Goal: Task Accomplishment & Management: Complete application form

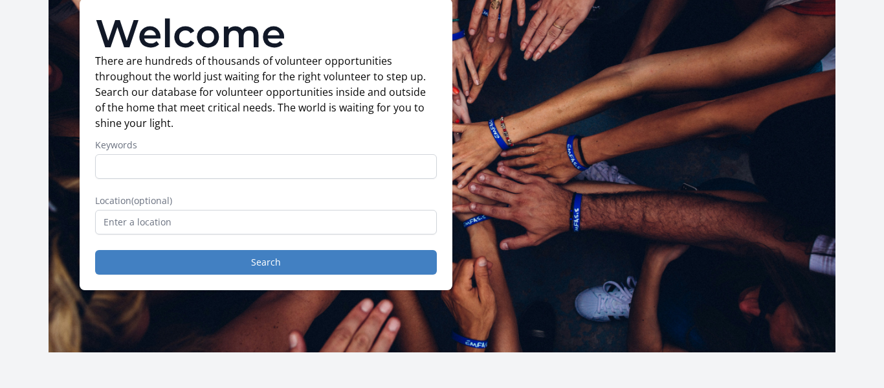
scroll to position [105, 0]
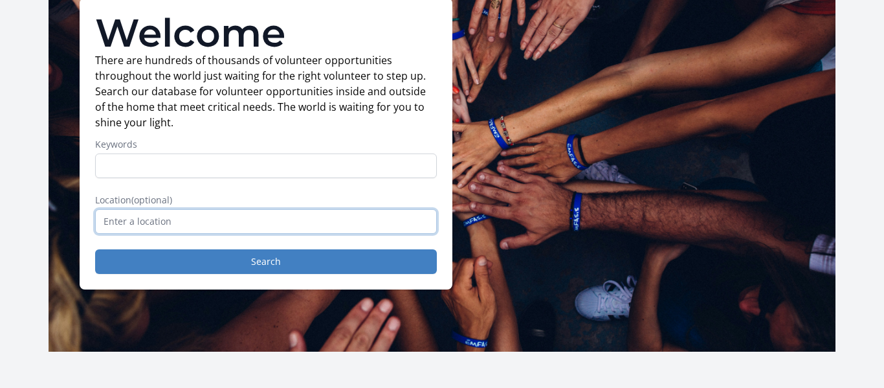
click at [217, 217] on input "text" at bounding box center [266, 221] width 342 height 25
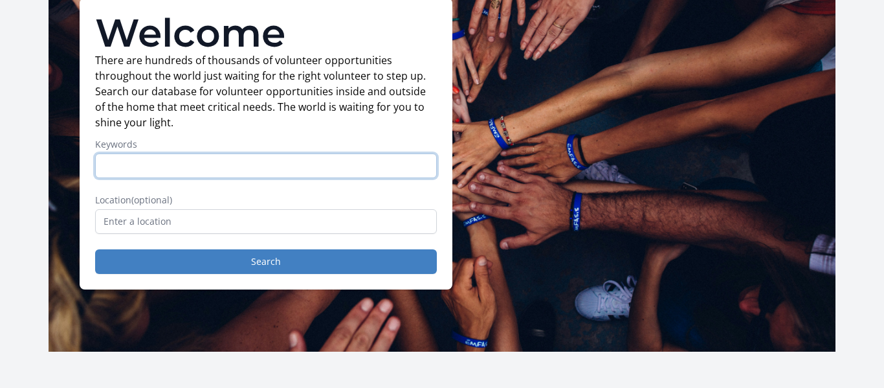
click at [160, 166] on input "Keywords" at bounding box center [266, 165] width 342 height 25
type input "e"
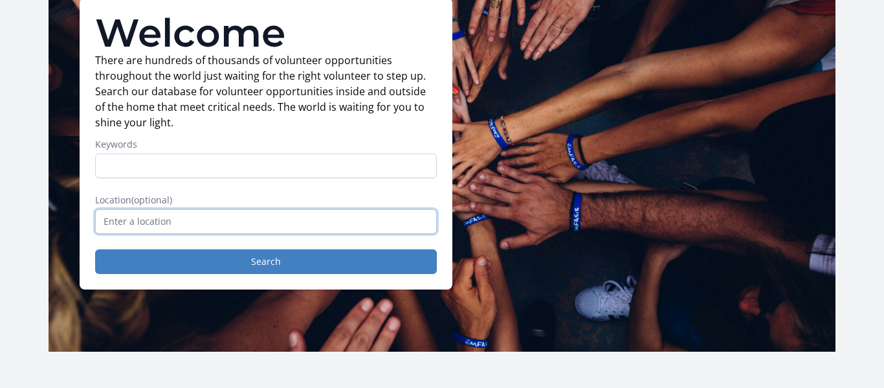
click at [186, 212] on input "text" at bounding box center [266, 221] width 342 height 25
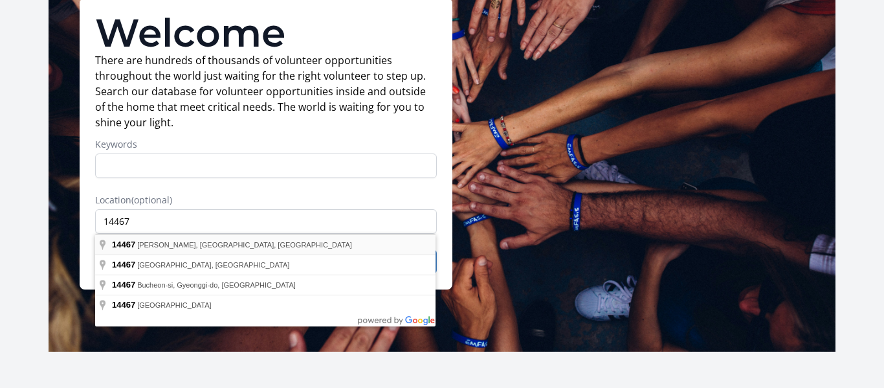
type input "[PERSON_NAME], [GEOGRAPHIC_DATA] 14467, [GEOGRAPHIC_DATA]"
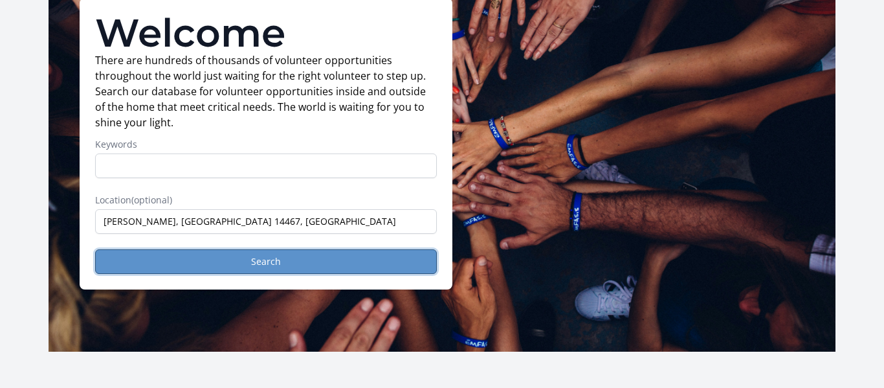
click at [210, 258] on button "Search" at bounding box center [266, 261] width 342 height 25
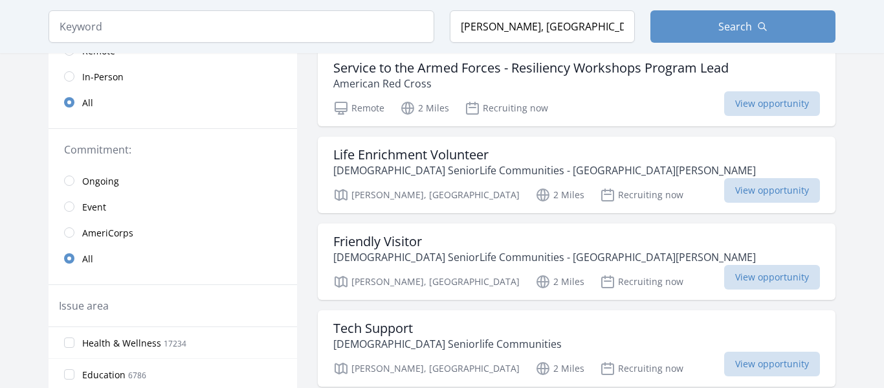
scroll to position [228, 0]
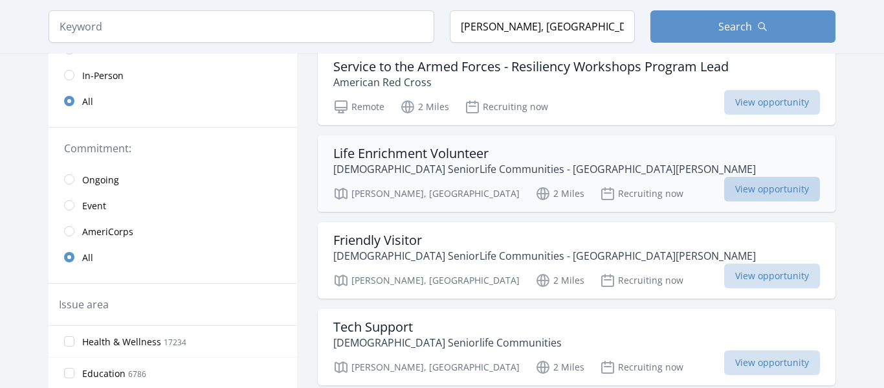
click at [724, 185] on span "View opportunity" at bounding box center [772, 189] width 96 height 25
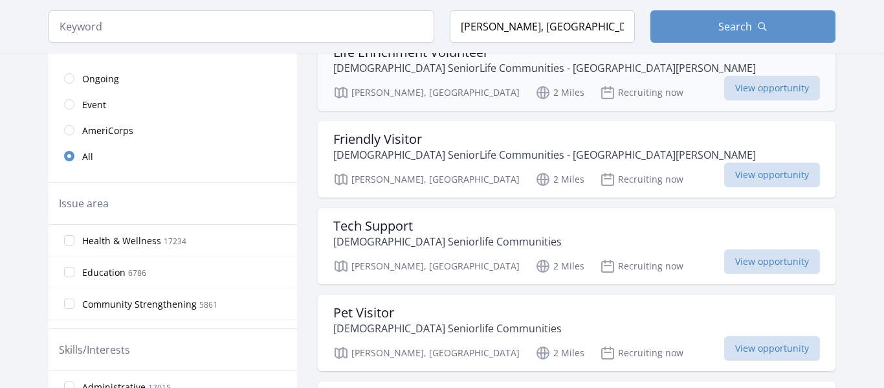
scroll to position [333, 0]
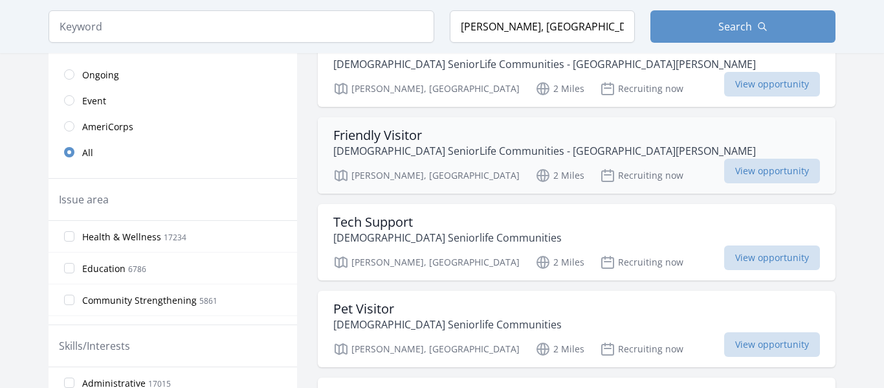
click at [549, 148] on p "[DEMOGRAPHIC_DATA] SeniorLife Communities - [GEOGRAPHIC_DATA][PERSON_NAME]" at bounding box center [544, 151] width 423 height 16
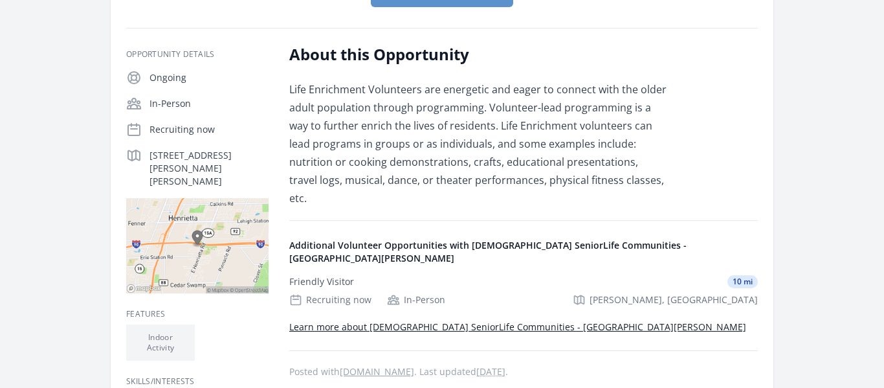
scroll to position [199, 0]
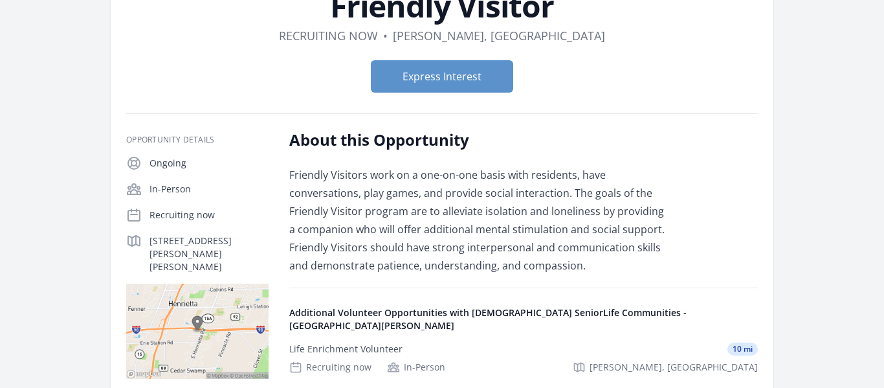
scroll to position [112, 0]
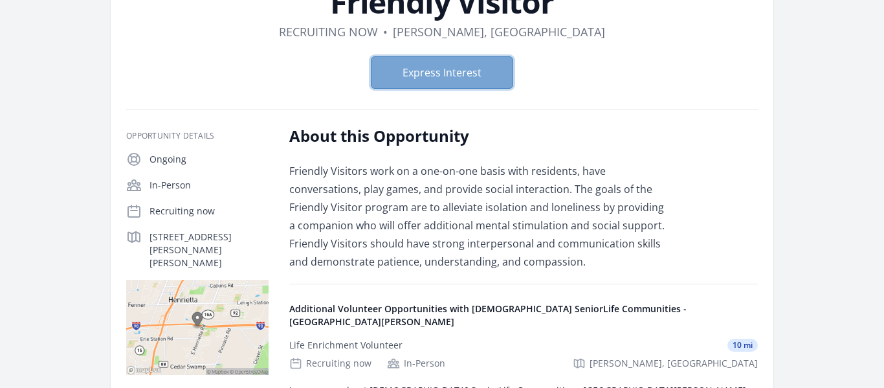
click at [463, 78] on button "Express Interest" at bounding box center [442, 72] width 142 height 32
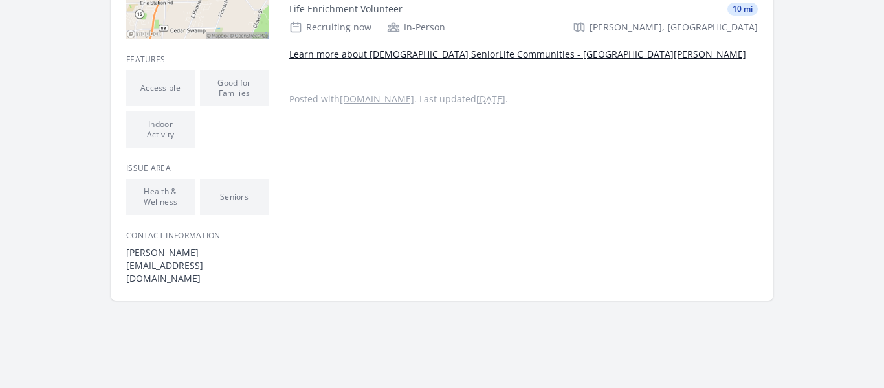
scroll to position [445, 0]
